Goal: Obtain resource: Download file/media

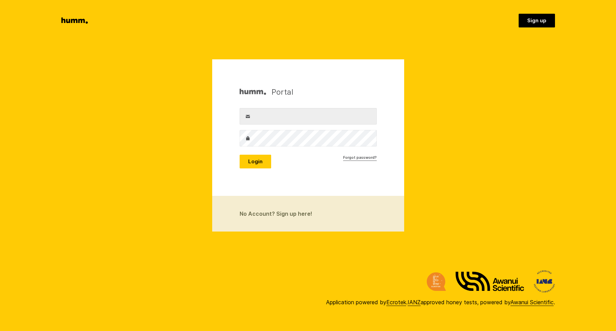
type input "[PERSON_NAME][EMAIL_ADDRESS][PERSON_NAME][DOMAIN_NAME]"
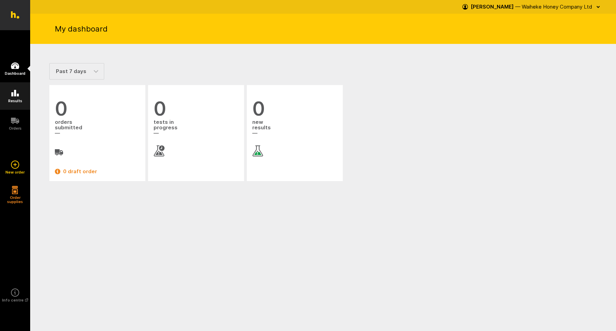
click at [18, 97] on icon at bounding box center [15, 93] width 8 height 8
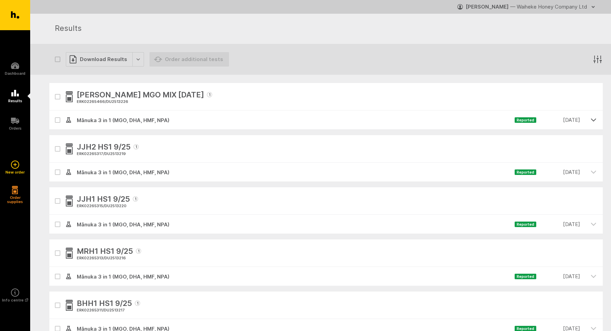
click at [594, 119] on icon "button" at bounding box center [593, 120] width 6 height 6
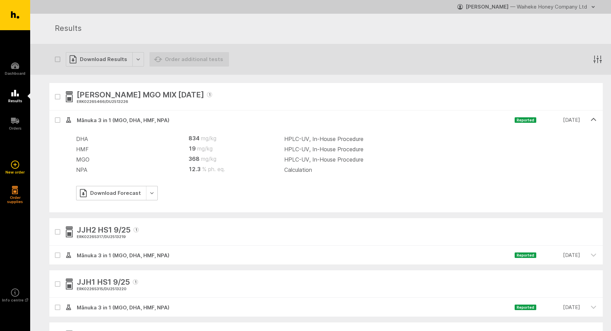
click at [133, 193] on div "Download Forecast" at bounding box center [117, 193] width 82 height 14
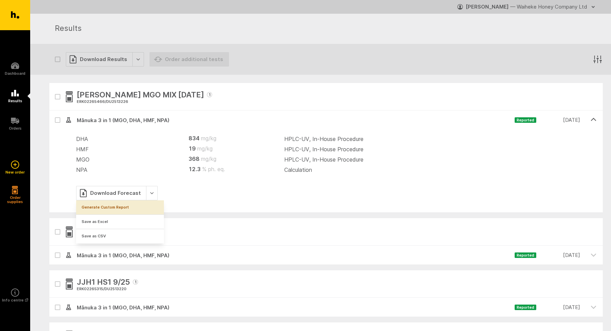
click at [117, 207] on link "Generate Custom Report" at bounding box center [120, 207] width 88 height 14
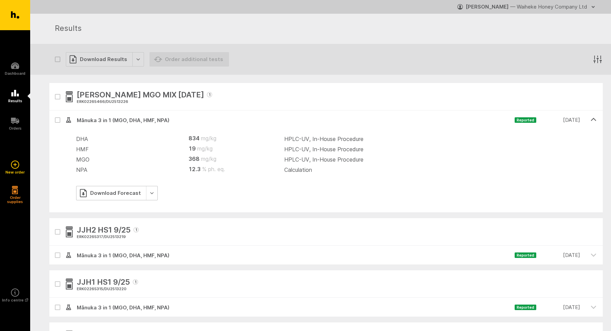
click at [146, 192] on div "Download Forecast" at bounding box center [117, 193] width 82 height 14
click at [99, 235] on link "Save as CSV" at bounding box center [120, 236] width 88 height 14
drag, startPoint x: 130, startPoint y: 101, endPoint x: 133, endPoint y: 104, distance: 4.6
click at [133, 104] on div "Sheena MGO MIX 13/9/25 1 ERK02265466 / DU2513226" at bounding box center [144, 96] width 135 height 16
copy div "1 ERK02265466 / DU2513226"
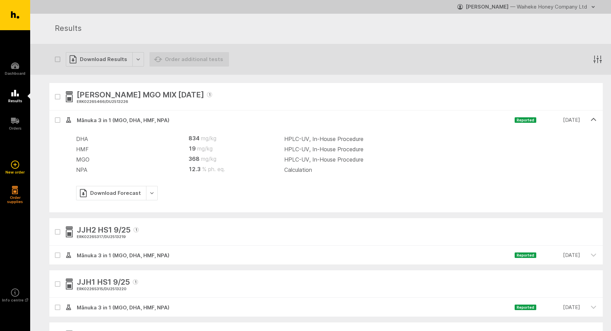
click at [170, 95] on span "Sheena MGO MIX 13/9/25" at bounding box center [140, 95] width 127 height 12
click at [170, 94] on span "Sheena MGO MIX 13/9/25" at bounding box center [140, 95] width 127 height 12
drag, startPoint x: 170, startPoint y: 94, endPoint x: 77, endPoint y: 90, distance: 93.0
click at [77, 90] on span "Sheena MGO MIX 13/9/25" at bounding box center [140, 95] width 127 height 12
copy span "Sheena MGO MIX 13/9/25"
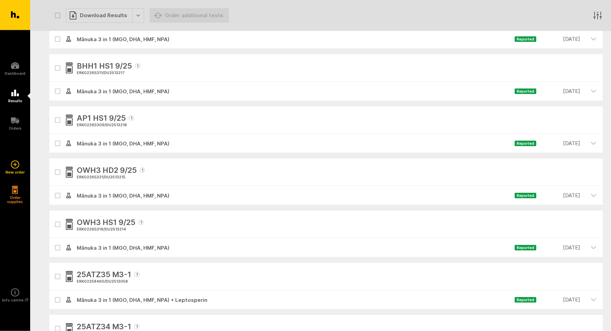
scroll to position [318, 0]
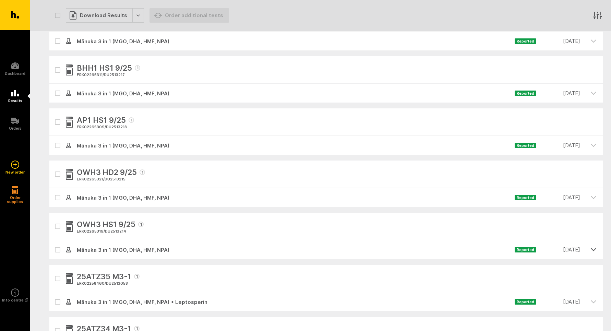
click at [594, 248] on icon "button" at bounding box center [593, 249] width 6 height 6
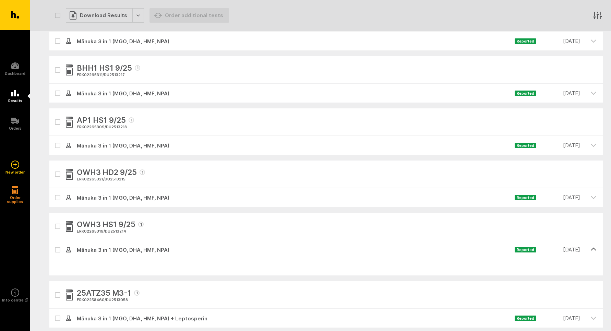
click at [593, 247] on icon "button" at bounding box center [593, 249] width 6 height 6
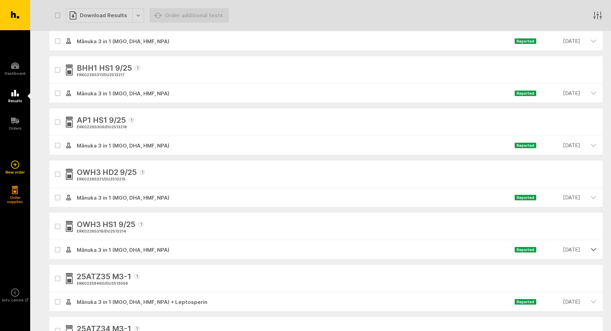
click at [593, 247] on icon "button" at bounding box center [593, 249] width 6 height 6
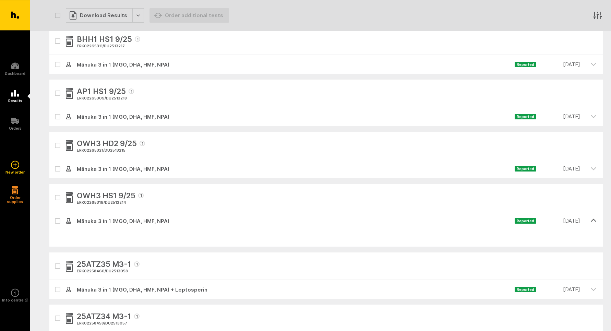
scroll to position [362, 0]
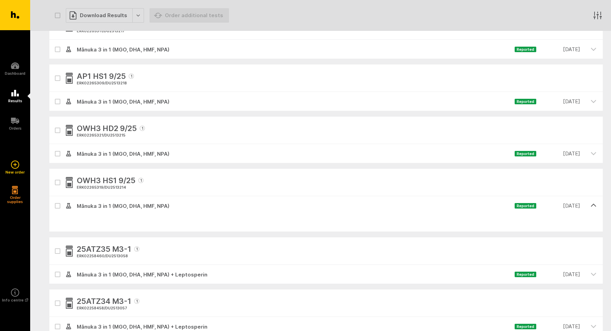
click at [55, 205] on label at bounding box center [57, 205] width 5 height 5
click at [54, 200] on input "checkbox" at bounding box center [51, 198] width 4 height 4
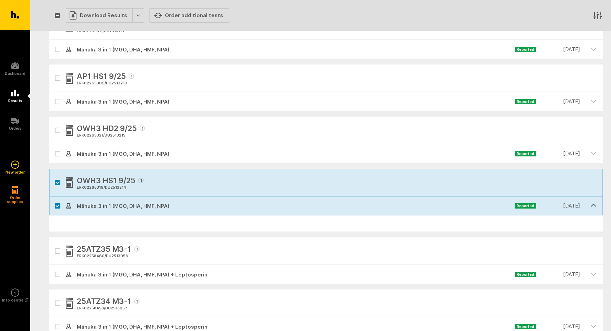
click at [85, 207] on span "Mānuka 3 in 1 (MGO, DHA, HMF, NPA)" at bounding box center [292, 206] width 443 height 8
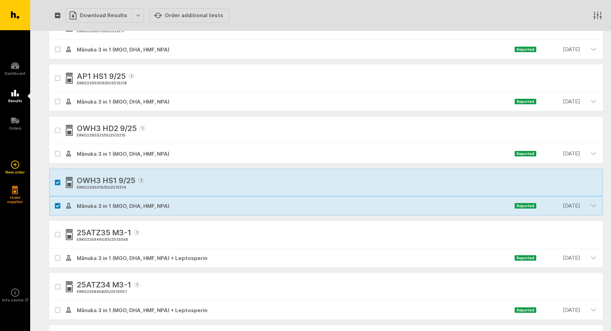
click at [97, 186] on div "ERK02265319 / DU2513214" at bounding box center [110, 187] width 67 height 6
click at [59, 183] on icon "button" at bounding box center [58, 182] width 4 height 3
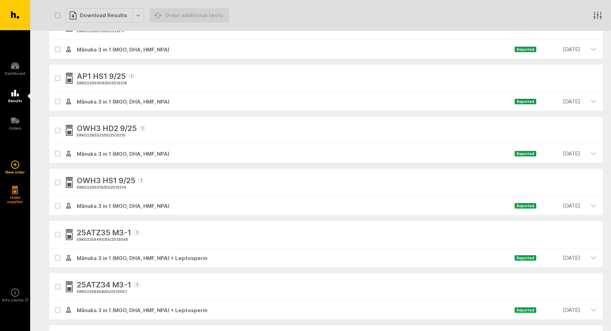
click at [523, 206] on span "Reported" at bounding box center [525, 205] width 22 height 5
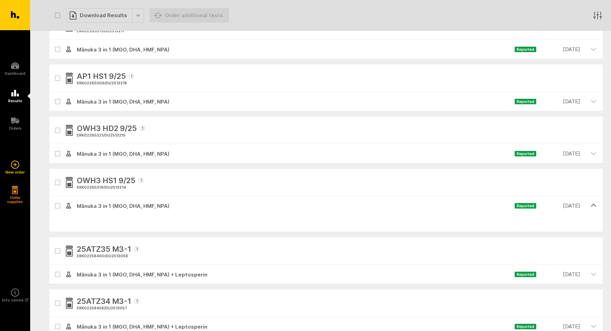
click at [529, 207] on span "Reported" at bounding box center [525, 205] width 22 height 5
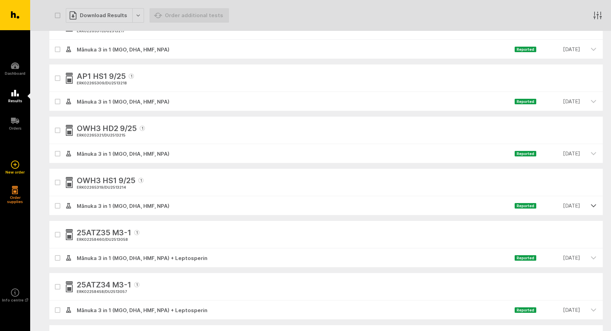
click at [595, 204] on icon "button" at bounding box center [593, 205] width 6 height 6
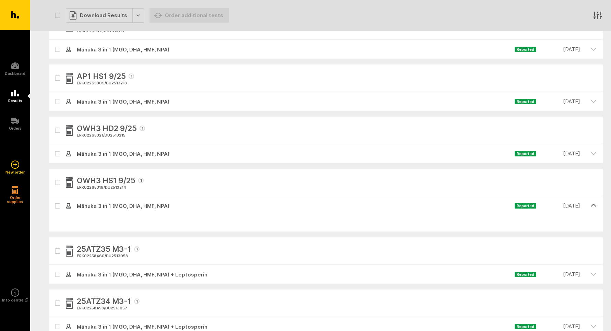
click at [60, 206] on label at bounding box center [57, 205] width 5 height 5
click at [54, 200] on input "checkbox" at bounding box center [51, 198] width 4 height 4
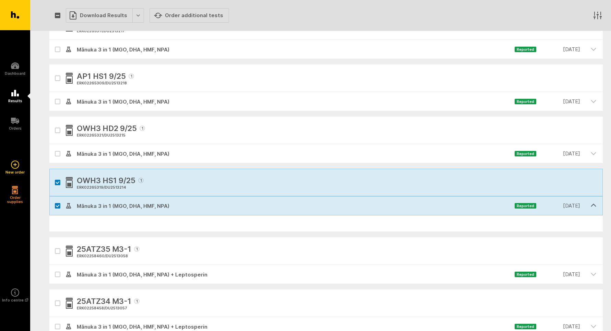
click at [81, 207] on span "Mānuka 3 in 1 (MGO, DHA, HMF, NPA)" at bounding box center [292, 206] width 443 height 8
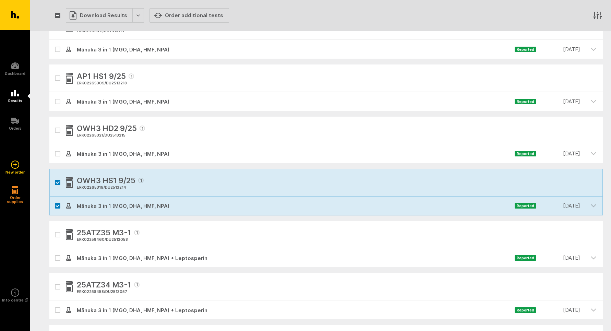
click at [525, 207] on span "Reported" at bounding box center [525, 205] width 22 height 5
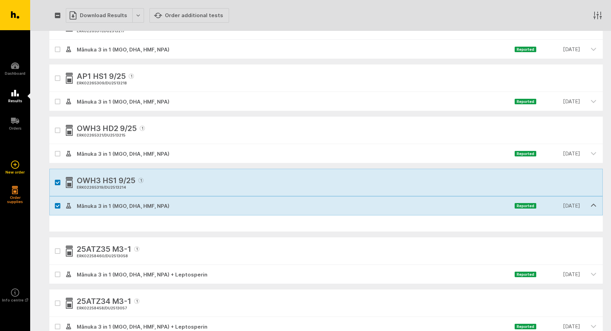
click at [530, 207] on span "Reported" at bounding box center [525, 205] width 22 height 5
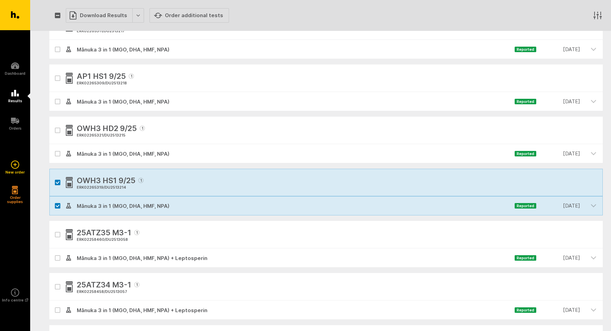
click at [531, 207] on span "Reported" at bounding box center [525, 205] width 22 height 5
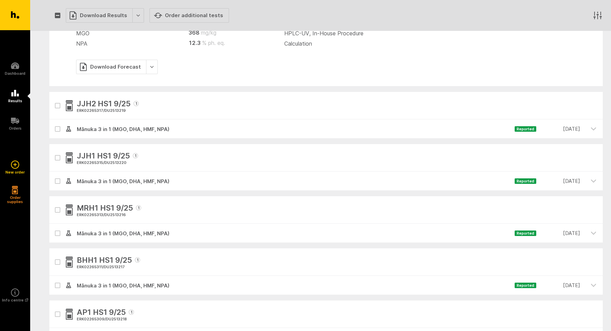
scroll to position [0, 0]
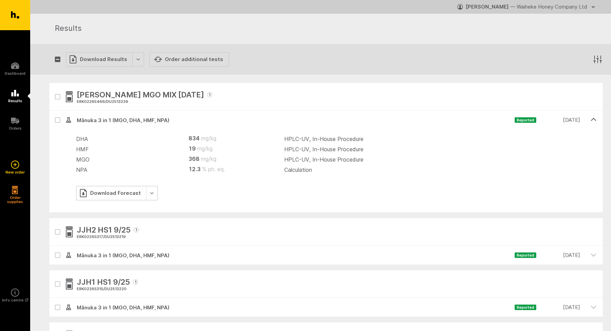
click at [147, 192] on div "Download Forecast" at bounding box center [117, 193] width 82 height 14
click at [148, 193] on div "Download Forecast" at bounding box center [117, 193] width 82 height 14
click at [592, 120] on icon "button" at bounding box center [593, 120] width 6 height 6
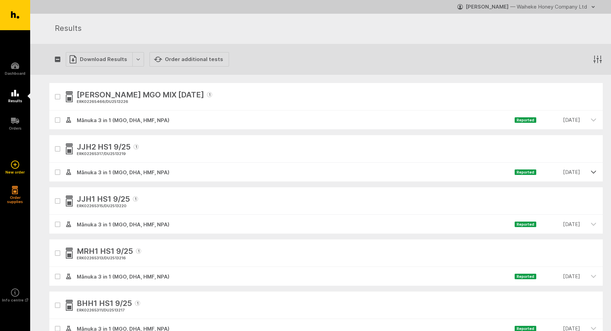
click at [594, 171] on icon "button" at bounding box center [593, 172] width 6 height 6
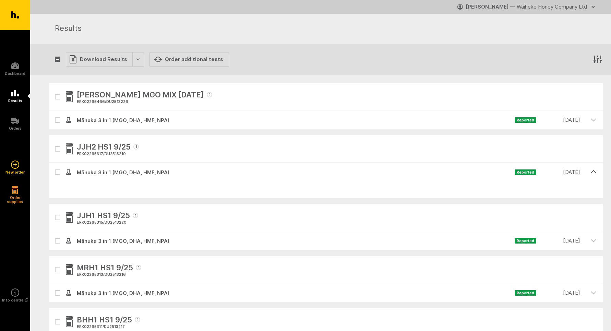
click at [594, 171] on icon "button" at bounding box center [593, 171] width 5 height 2
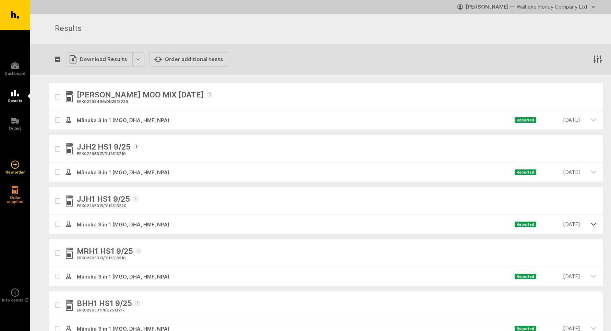
click at [592, 223] on icon "button" at bounding box center [593, 224] width 6 height 6
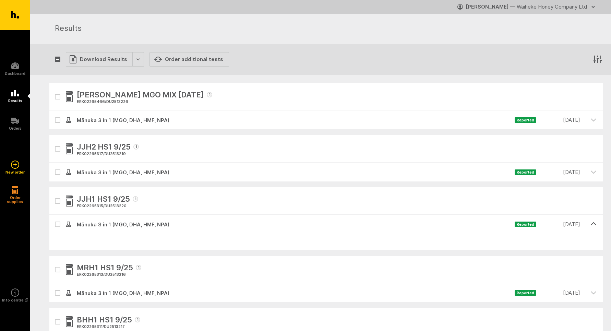
click at [593, 223] on icon "button" at bounding box center [593, 223] width 5 height 2
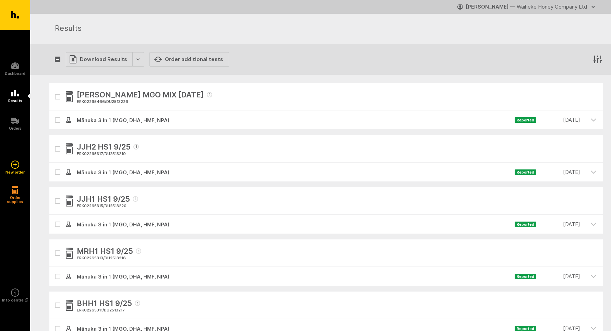
click at [136, 147] on span "1" at bounding box center [135, 146] width 5 height 5
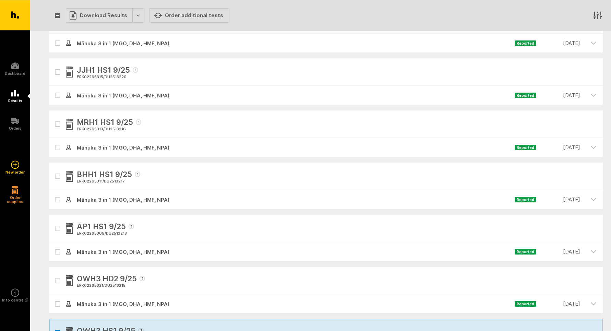
scroll to position [132, 0]
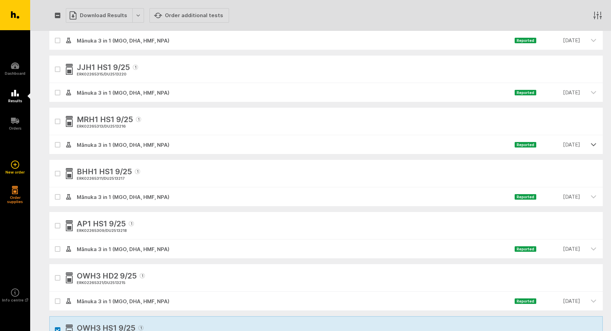
click at [593, 144] on icon "button" at bounding box center [593, 144] width 6 height 6
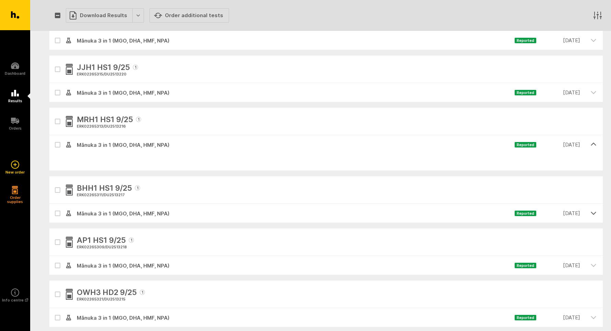
click at [593, 214] on icon "button" at bounding box center [593, 213] width 5 height 2
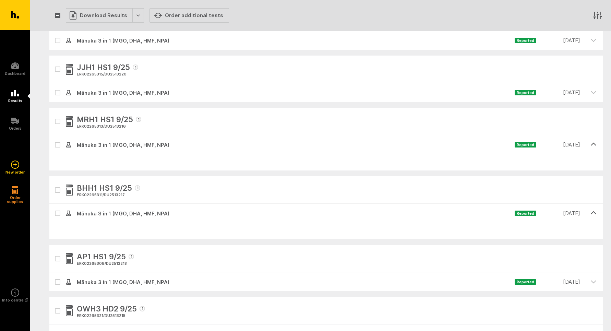
click at [596, 142] on icon "button" at bounding box center [593, 144] width 6 height 6
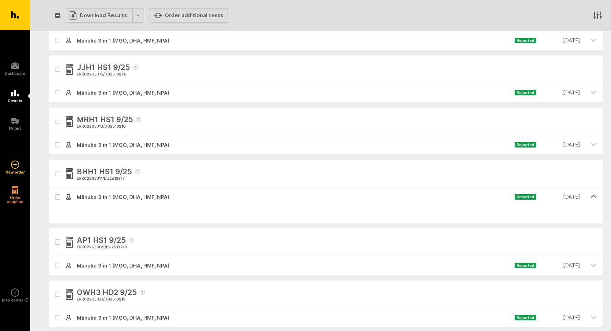
click at [592, 196] on icon "button" at bounding box center [593, 196] width 5 height 2
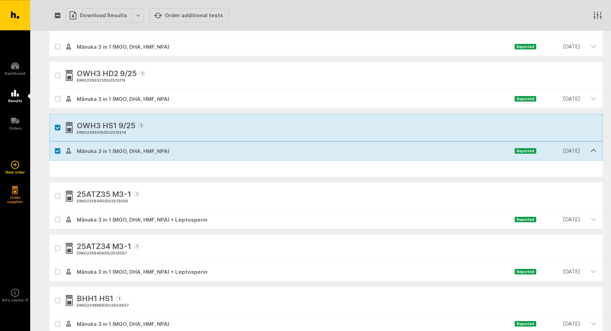
scroll to position [351, 0]
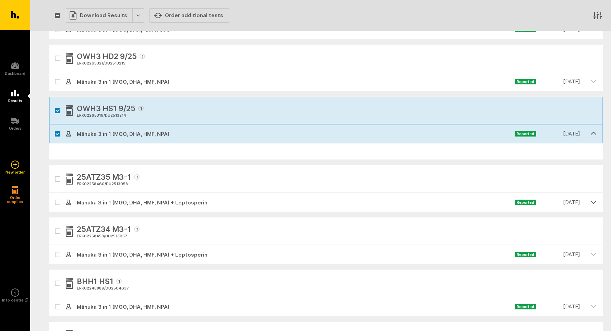
click at [593, 201] on icon "button" at bounding box center [593, 202] width 6 height 6
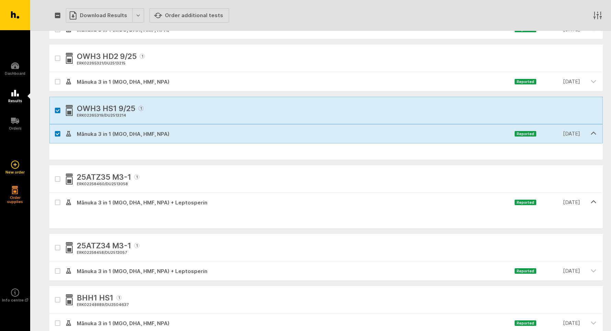
click at [593, 201] on icon "button" at bounding box center [593, 201] width 5 height 2
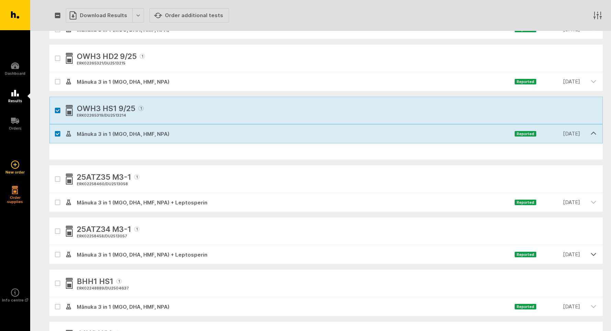
click at [592, 255] on icon "button" at bounding box center [593, 254] width 6 height 6
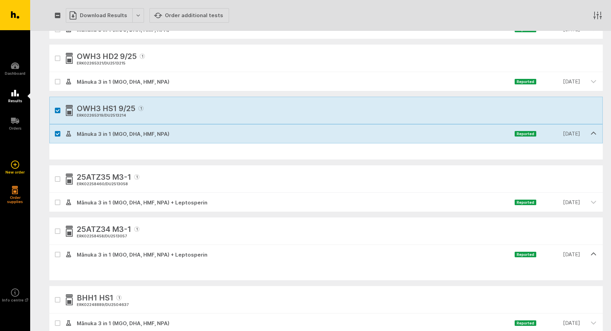
click at [592, 254] on icon "button" at bounding box center [593, 254] width 5 height 2
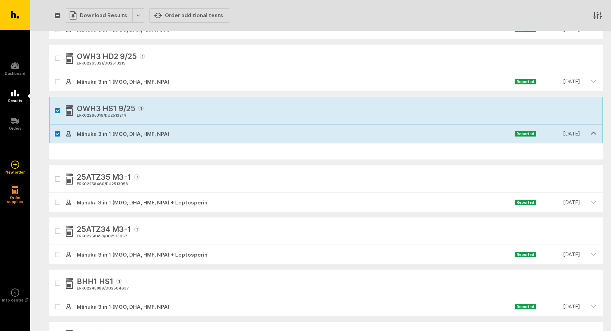
click at [596, 132] on button "button" at bounding box center [593, 133] width 19 height 18
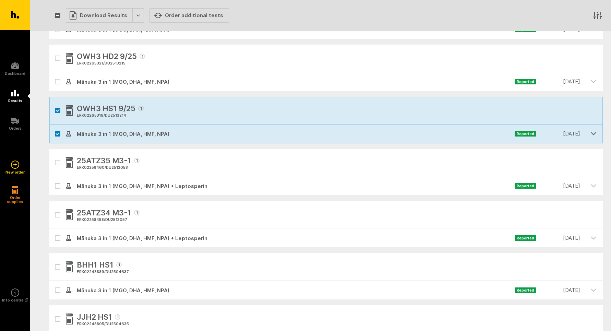
click at [596, 132] on icon "button" at bounding box center [593, 133] width 5 height 2
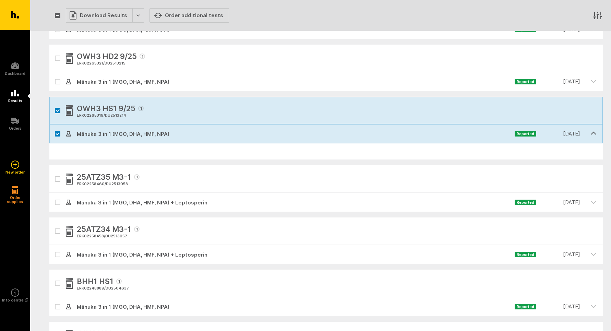
click at [55, 131] on div at bounding box center [57, 133] width 16 height 19
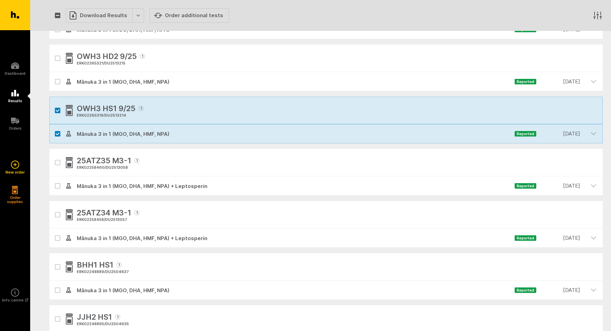
click at [94, 107] on span "OWH3 HS1 9/25" at bounding box center [106, 109] width 59 height 12
click at [66, 109] on icon at bounding box center [69, 110] width 6 height 10
click at [109, 112] on span "OWH3 HS1 9/25" at bounding box center [106, 109] width 59 height 12
click at [103, 115] on div "ERK02265319 / DU2513214" at bounding box center [110, 115] width 67 height 6
click at [58, 110] on button "button" at bounding box center [57, 110] width 5 height 5
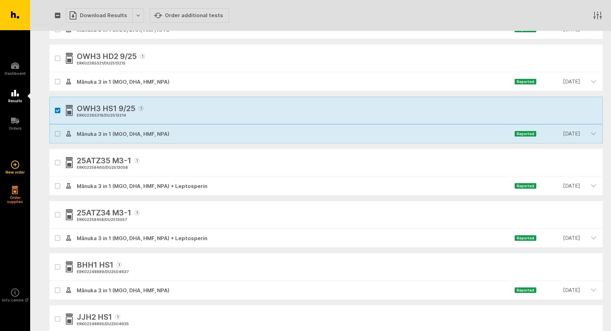
checkbox input "false"
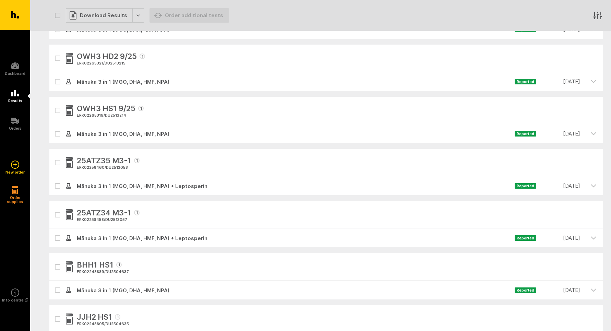
click at [86, 109] on span "OWH3 HS1 9/25" at bounding box center [106, 109] width 59 height 12
click at [92, 111] on span "OWH3 HS1 9/25" at bounding box center [106, 109] width 59 height 12
click at [97, 114] on div "ERK02265319 / DU2513214" at bounding box center [110, 115] width 67 height 6
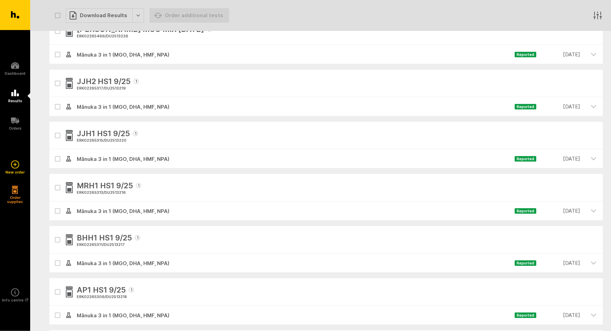
scroll to position [22, 0]
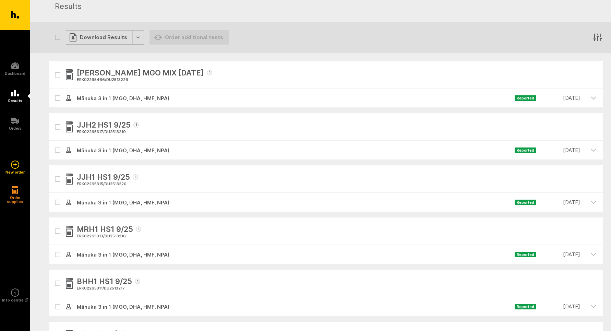
click at [110, 42] on div "Download Results" at bounding box center [105, 37] width 78 height 14
click at [137, 36] on div "Download Results" at bounding box center [105, 37] width 78 height 14
click at [209, 83] on div "Sheena MGO MIX 13/9/25 1 ERK02265466 / DU2513226" at bounding box center [325, 74] width 553 height 27
click at [11, 90] on link "Results" at bounding box center [15, 95] width 30 height 27
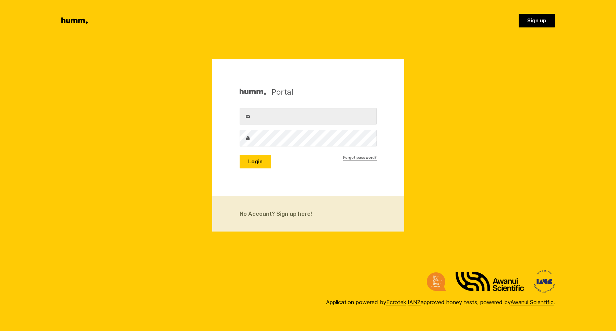
click at [255, 113] on label "Username" at bounding box center [248, 116] width 16 height 16
click at [255, 113] on input "Username" at bounding box center [308, 116] width 137 height 16
type input "richard.evatt@waihekehoney.co.nz"
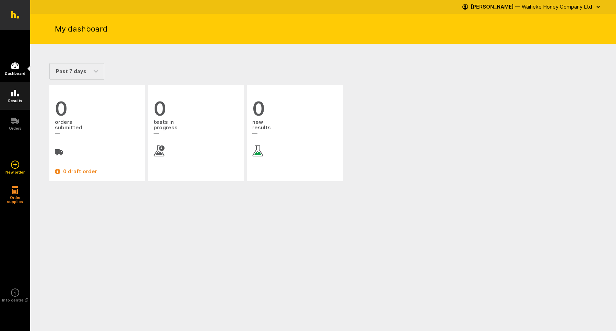
click at [17, 98] on link "Results" at bounding box center [15, 95] width 30 height 27
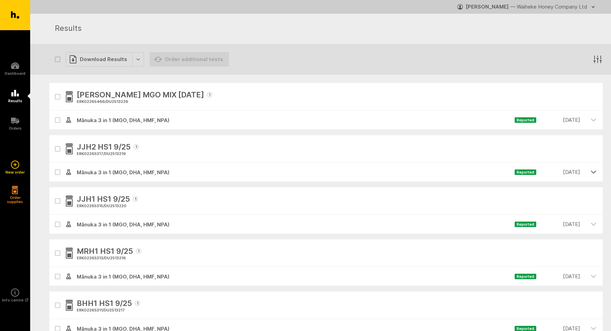
click at [593, 171] on icon "button" at bounding box center [593, 172] width 6 height 6
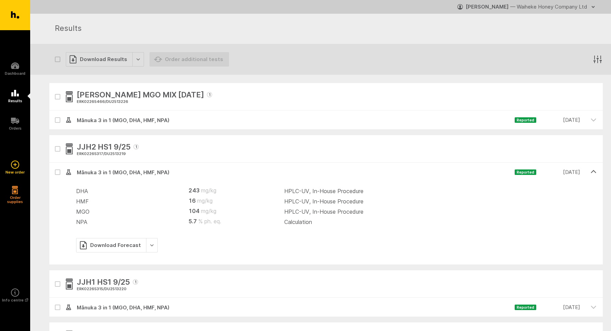
click at [593, 171] on icon "button" at bounding box center [593, 171] width 5 height 2
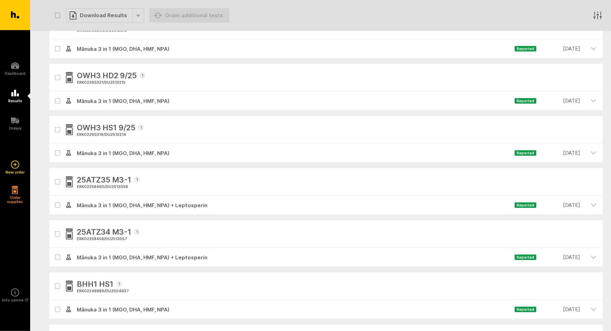
scroll to position [329, 0]
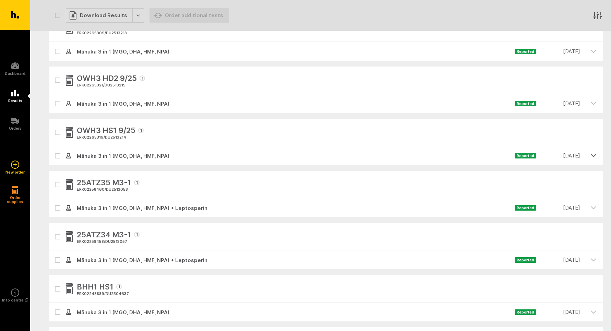
click at [592, 154] on icon "button" at bounding box center [593, 155] width 6 height 6
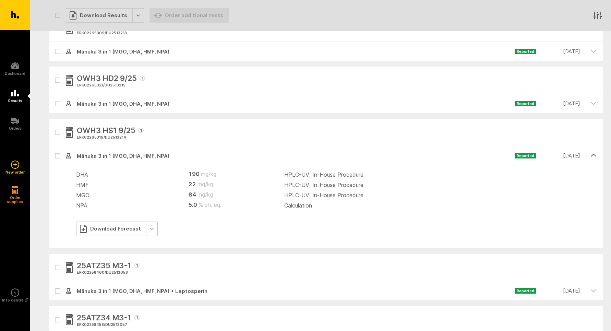
click at [148, 229] on div "Download Forecast" at bounding box center [117, 228] width 82 height 14
click at [124, 242] on link "Generate Custom Report" at bounding box center [120, 243] width 88 height 14
click at [121, 228] on div "Download Forecast" at bounding box center [117, 228] width 82 height 14
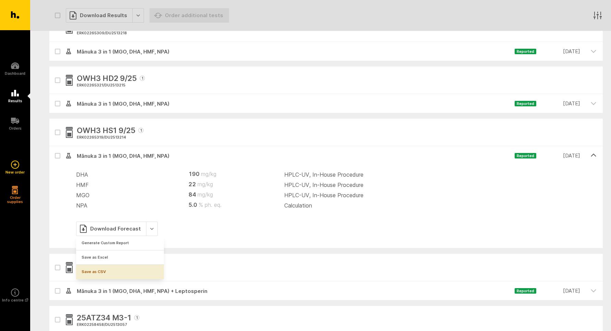
click at [94, 272] on link "Save as CSV" at bounding box center [120, 272] width 88 height 14
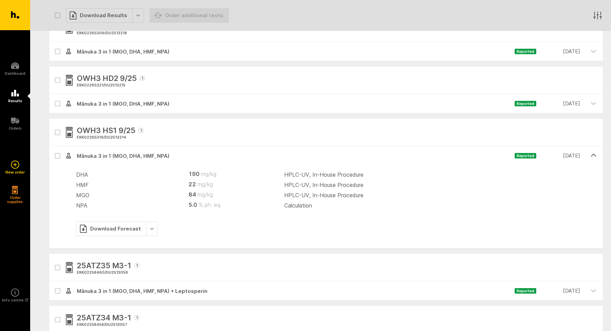
click at [594, 155] on icon "button" at bounding box center [593, 155] width 6 height 6
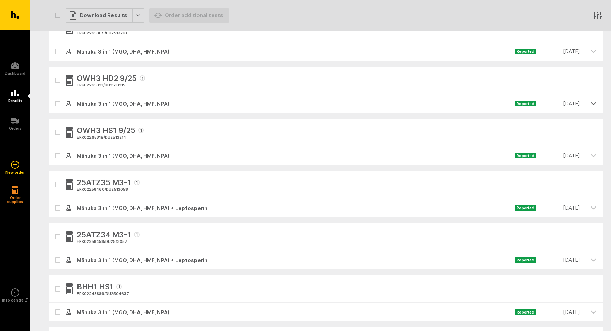
click at [594, 102] on icon "button" at bounding box center [593, 103] width 6 height 6
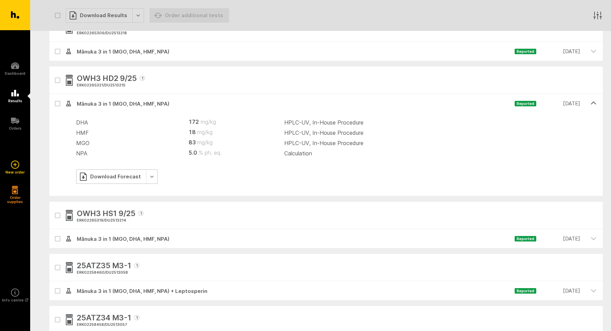
click at [112, 178] on div "Download Forecast" at bounding box center [117, 176] width 82 height 14
click at [98, 220] on link "Save as CSV" at bounding box center [120, 219] width 88 height 14
click at [594, 102] on icon "button" at bounding box center [593, 103] width 6 height 6
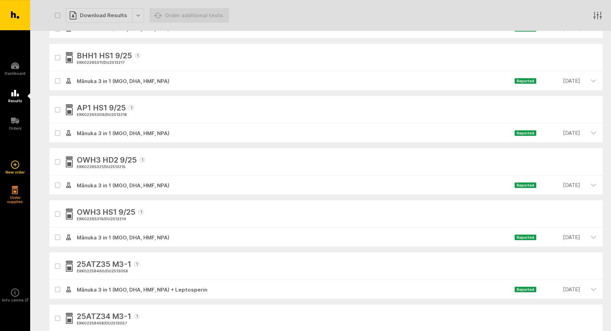
scroll to position [241, 0]
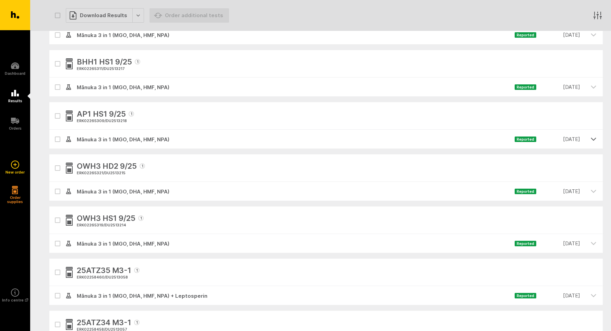
click at [594, 138] on icon "button" at bounding box center [593, 139] width 6 height 6
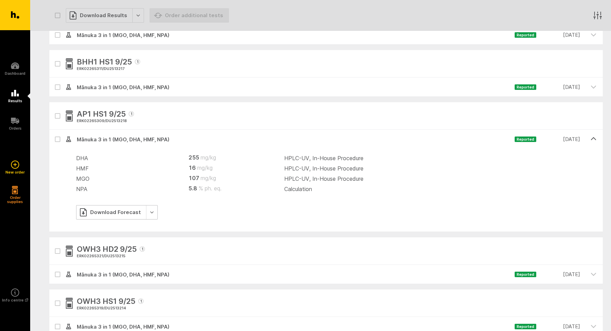
click at [129, 214] on div "Download Forecast" at bounding box center [117, 212] width 82 height 14
click at [101, 255] on link "Save as CSV" at bounding box center [120, 255] width 88 height 14
click at [593, 137] on icon "button" at bounding box center [593, 138] width 5 height 2
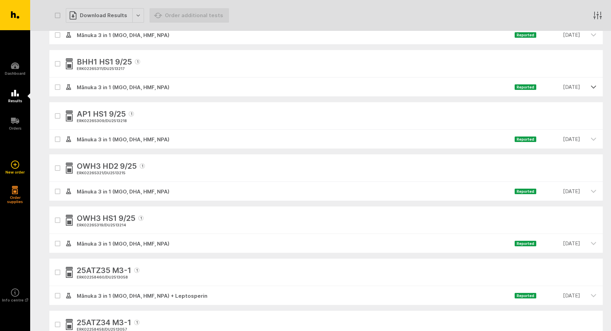
click at [593, 86] on icon "button" at bounding box center [593, 87] width 6 height 6
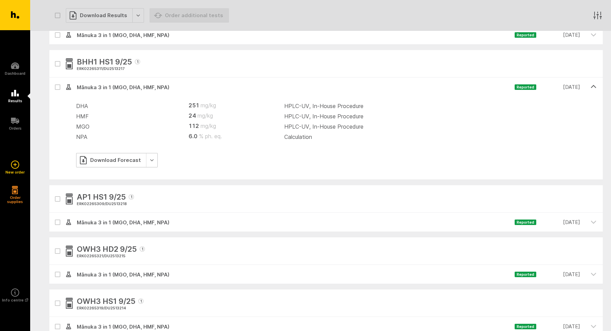
click at [150, 160] on div "Download Forecast" at bounding box center [117, 160] width 82 height 14
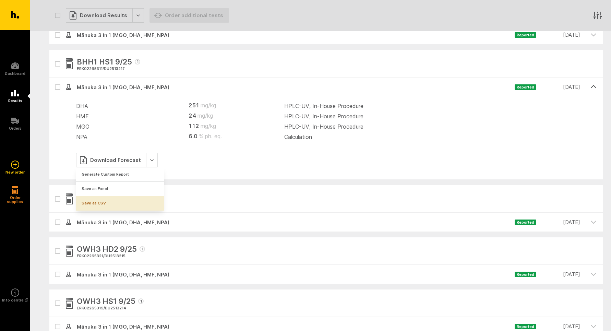
click at [98, 204] on link "Save as CSV" at bounding box center [120, 203] width 88 height 14
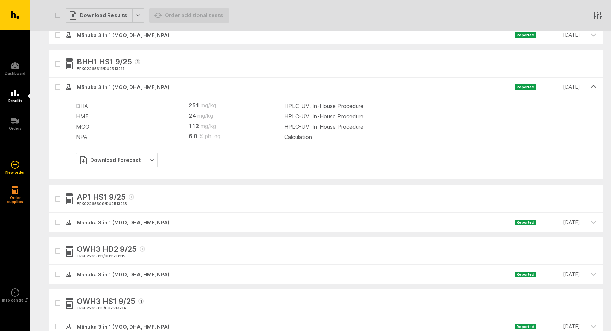
click at [595, 86] on icon "button" at bounding box center [593, 87] width 6 height 6
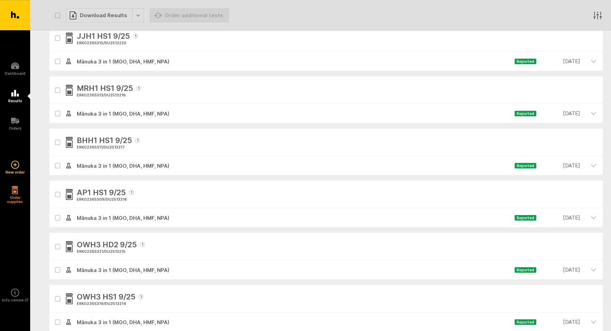
scroll to position [159, 0]
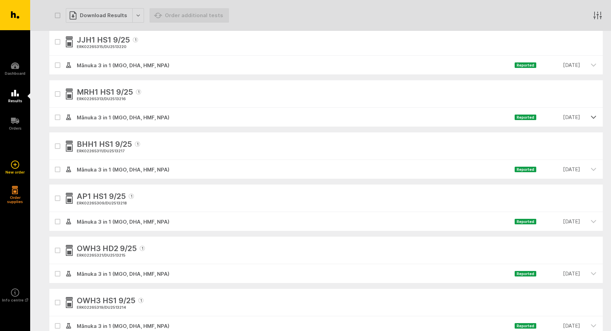
click at [594, 117] on icon "button" at bounding box center [593, 117] width 5 height 2
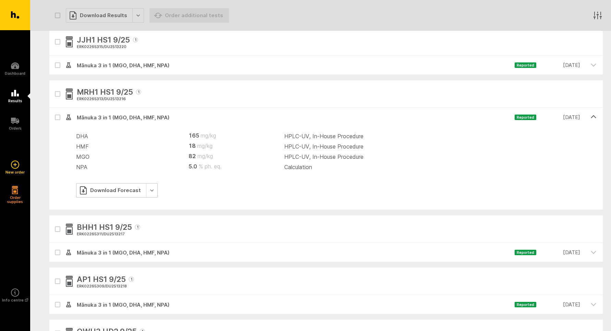
click at [125, 189] on div "Download Forecast" at bounding box center [117, 190] width 82 height 14
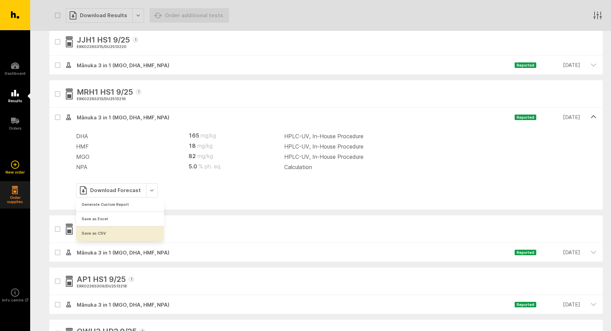
click at [91, 233] on link "Save as CSV" at bounding box center [120, 233] width 88 height 14
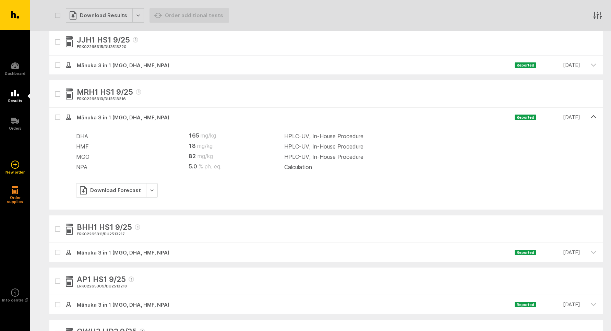
click at [594, 115] on icon "button" at bounding box center [593, 117] width 6 height 6
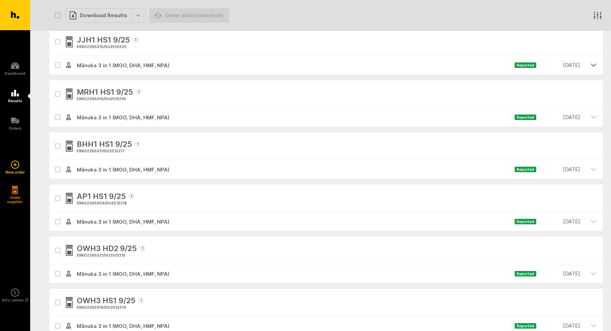
click at [593, 66] on icon "button" at bounding box center [593, 65] width 5 height 2
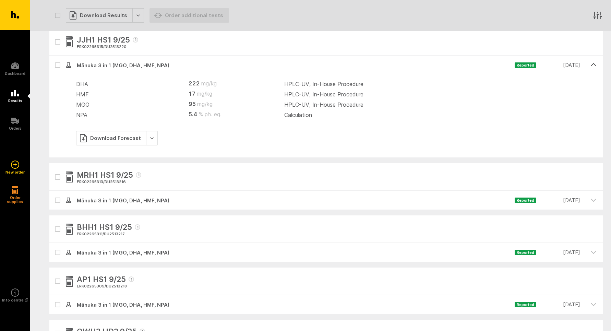
scroll to position [132, 0]
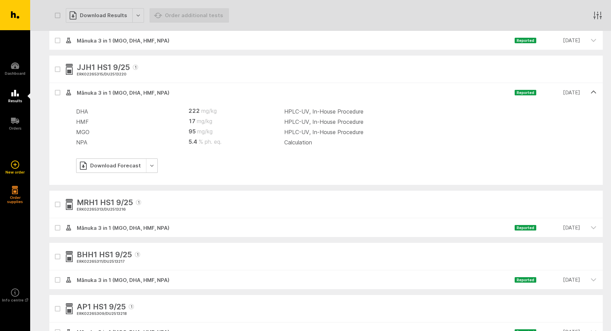
click at [106, 165] on div "Download Forecast" at bounding box center [117, 165] width 82 height 14
click at [93, 209] on link "Save as CSV" at bounding box center [120, 209] width 88 height 14
click at [592, 91] on icon "button" at bounding box center [593, 92] width 6 height 6
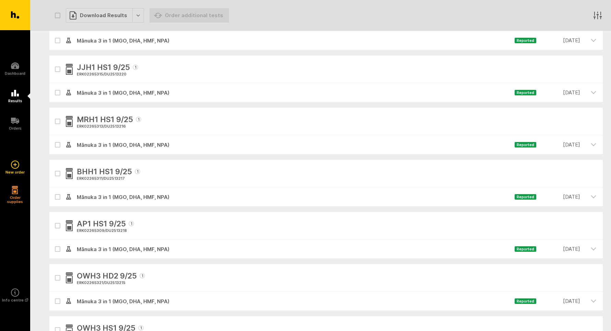
scroll to position [0, 0]
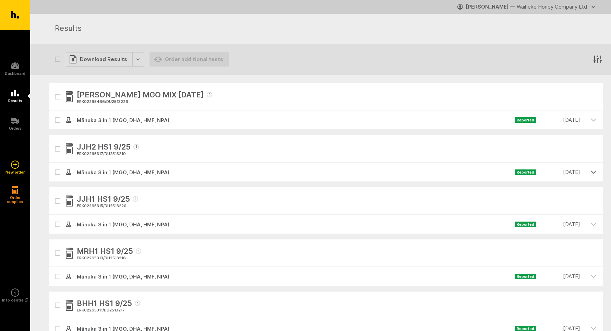
click at [595, 171] on icon "button" at bounding box center [593, 172] width 5 height 2
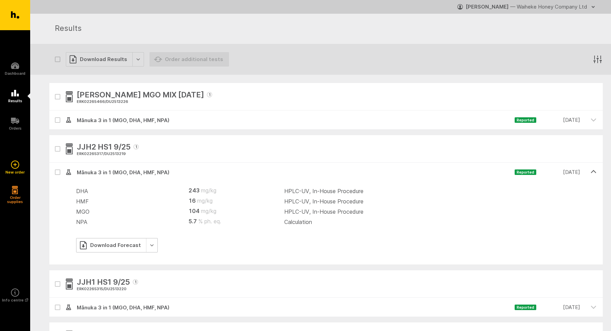
click at [119, 244] on div "Download Forecast" at bounding box center [117, 245] width 82 height 14
click at [95, 287] on link "Save as CSV" at bounding box center [120, 288] width 88 height 14
click at [594, 7] on icon "button" at bounding box center [593, 6] width 3 height 1
click at [542, 35] on link "Logout" at bounding box center [564, 35] width 66 height 15
